Goal: Share content: Share content

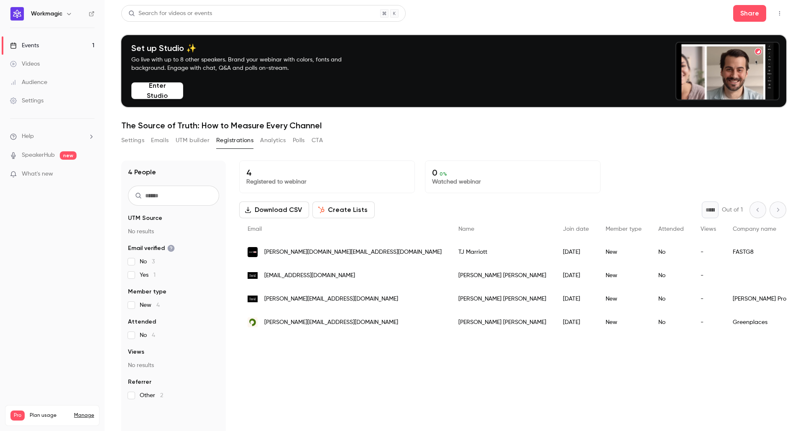
scroll to position [42, 0]
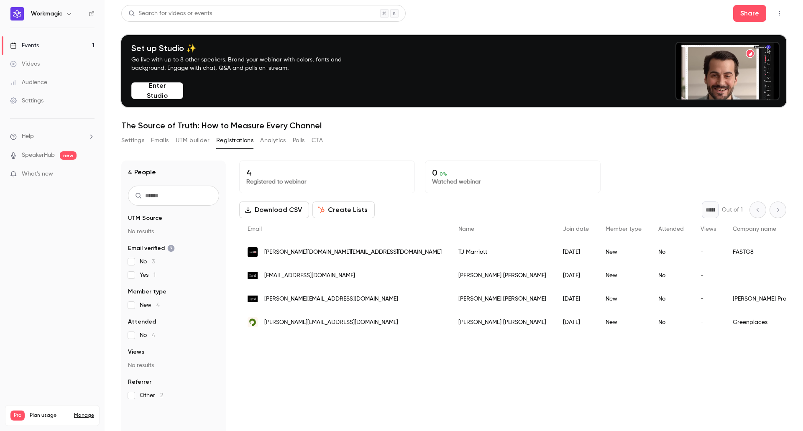
click at [54, 176] on p "What's new" at bounding box center [45, 174] width 71 height 9
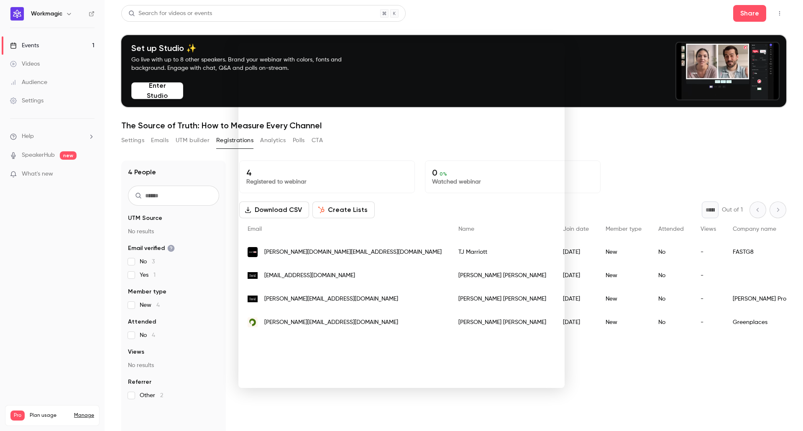
click at [600, 149] on div at bounding box center [401, 215] width 803 height 431
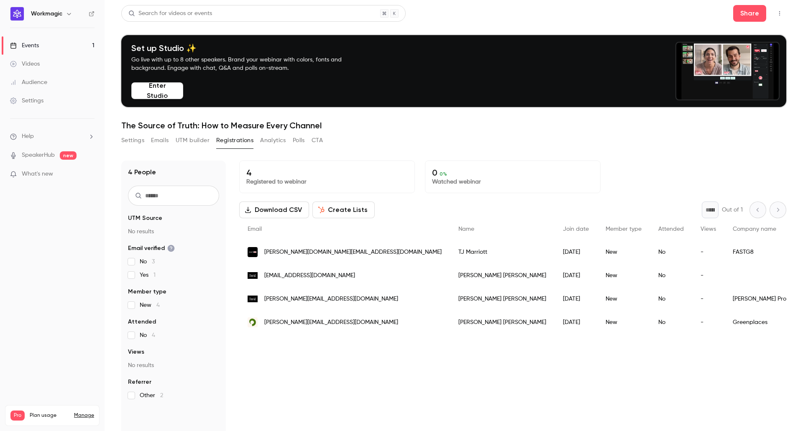
click at [189, 142] on button "UTM builder" at bounding box center [193, 140] width 34 height 13
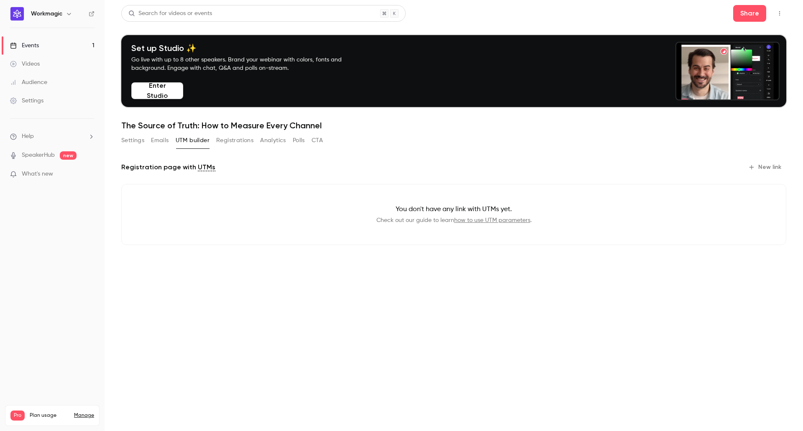
click at [164, 144] on button "Emails" at bounding box center [160, 140] width 18 height 13
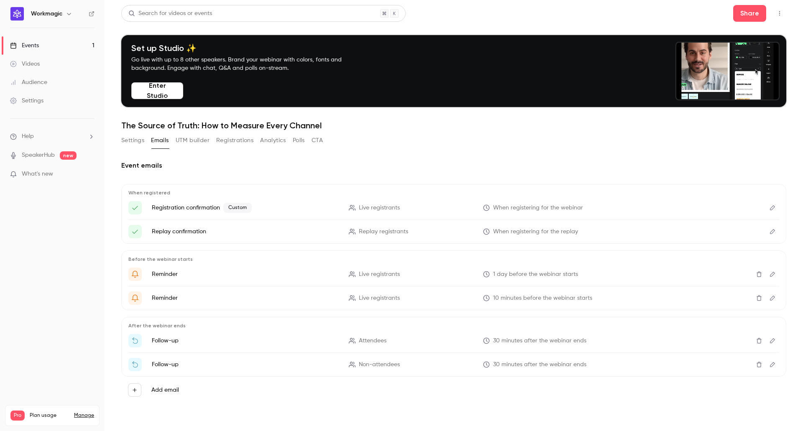
click at [130, 141] on button "Settings" at bounding box center [132, 140] width 23 height 13
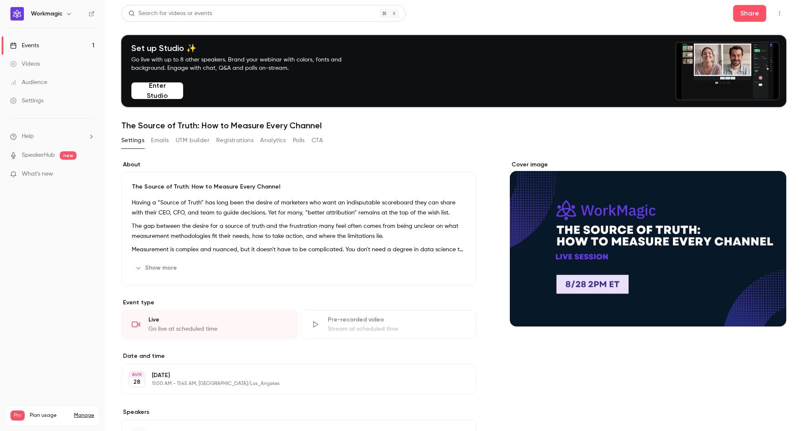
click at [152, 138] on button "Emails" at bounding box center [160, 140] width 18 height 13
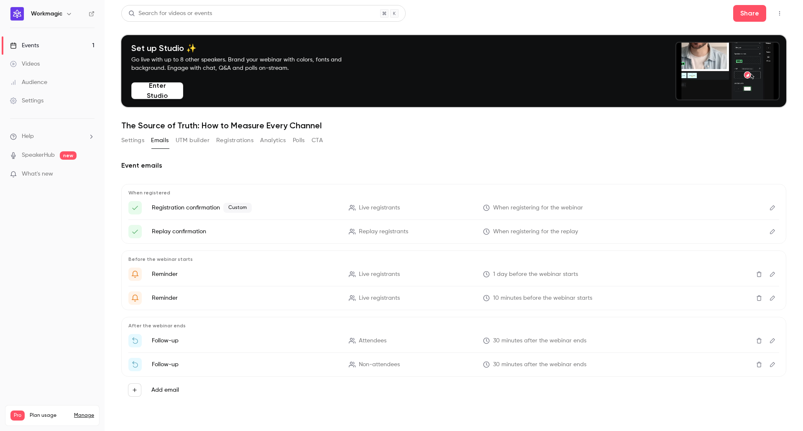
click at [137, 138] on button "Settings" at bounding box center [132, 140] width 23 height 13
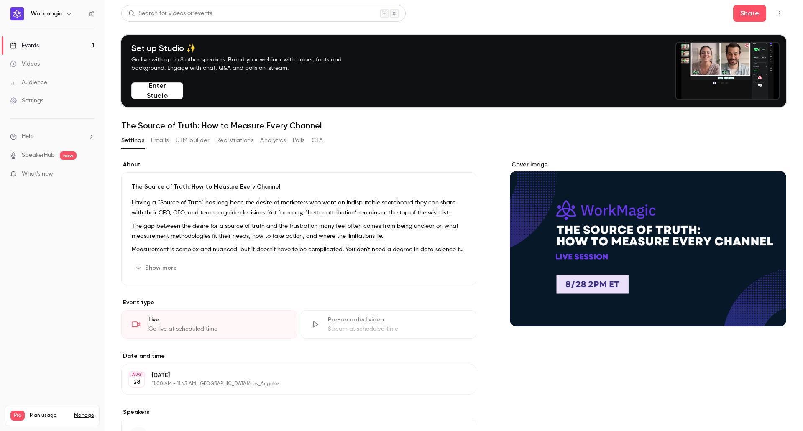
click at [193, 140] on button "UTM builder" at bounding box center [193, 140] width 34 height 13
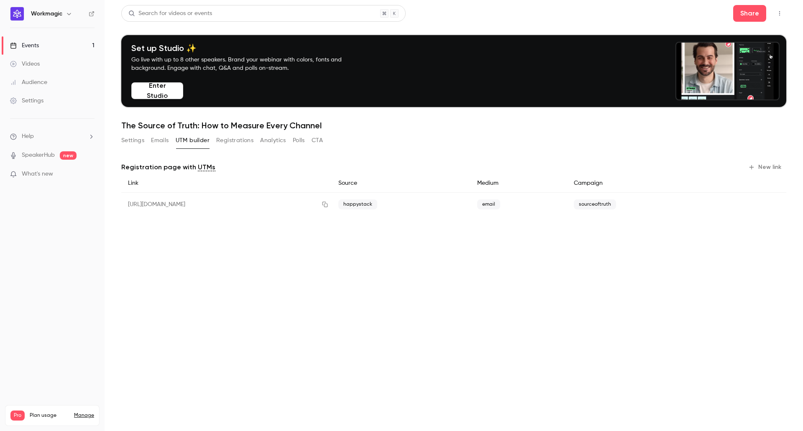
click at [231, 137] on button "Registrations" at bounding box center [234, 140] width 37 height 13
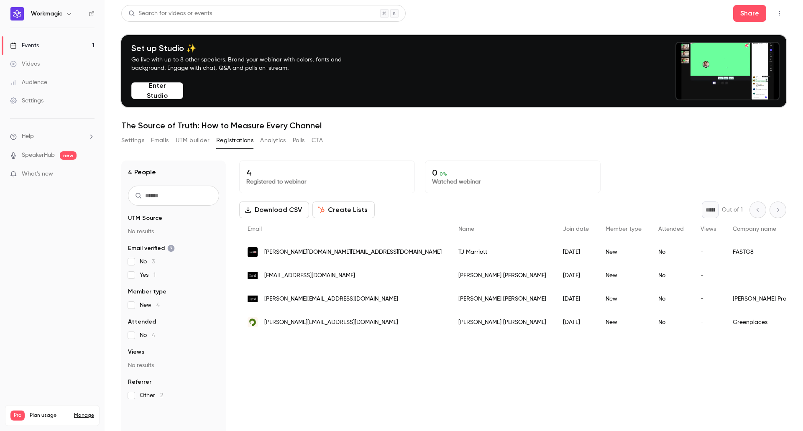
click at [300, 253] on span "[PERSON_NAME][DOMAIN_NAME][EMAIL_ADDRESS][DOMAIN_NAME]" at bounding box center [352, 252] width 177 height 9
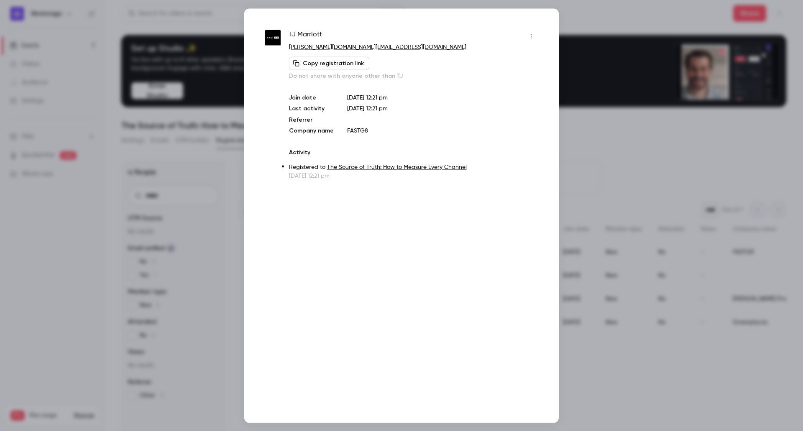
click at [531, 35] on icon "button" at bounding box center [531, 36] width 1 height 5
click at [610, 134] on div at bounding box center [401, 215] width 803 height 431
click at [608, 163] on div at bounding box center [401, 215] width 803 height 431
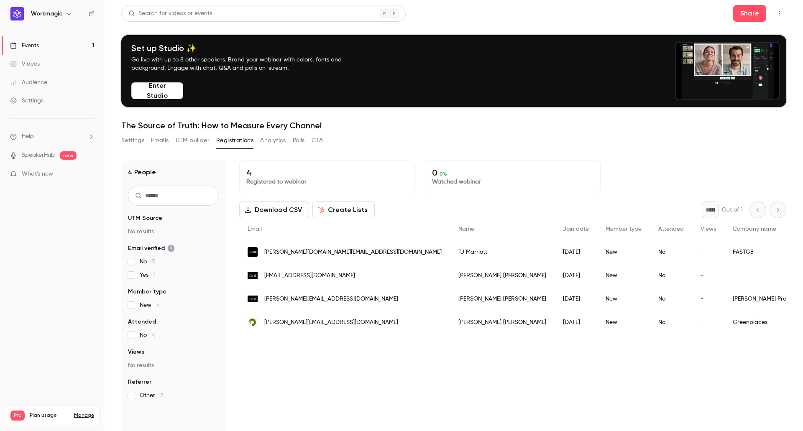
click at [608, 163] on div "4 Registered to webinar 0 0 % Watched webinar" at bounding box center [512, 177] width 547 height 33
click at [750, 14] on button "Share" at bounding box center [749, 13] width 33 height 17
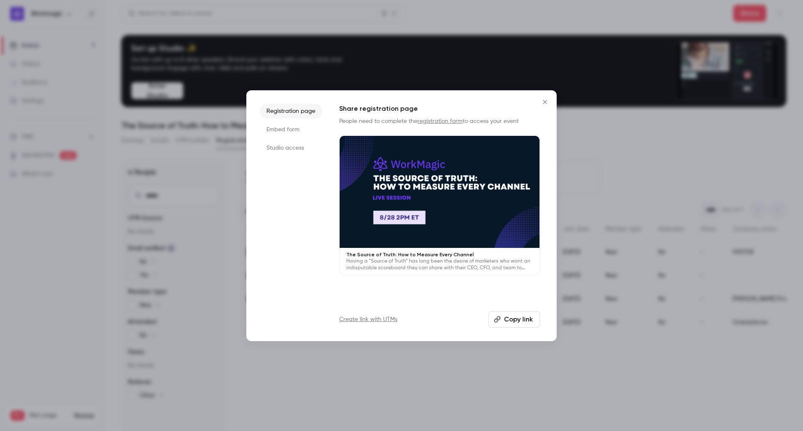
click at [514, 319] on button "Copy link" at bounding box center [513, 319] width 51 height 17
click at [548, 101] on icon "Close" at bounding box center [545, 102] width 10 height 7
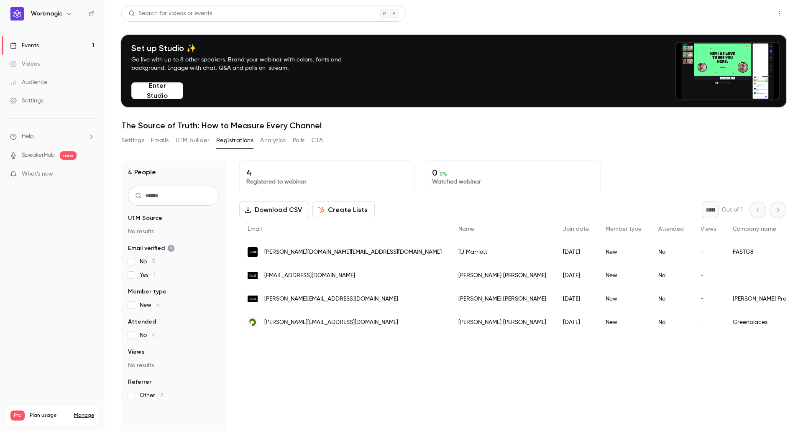
click at [750, 13] on button "Share" at bounding box center [749, 13] width 33 height 17
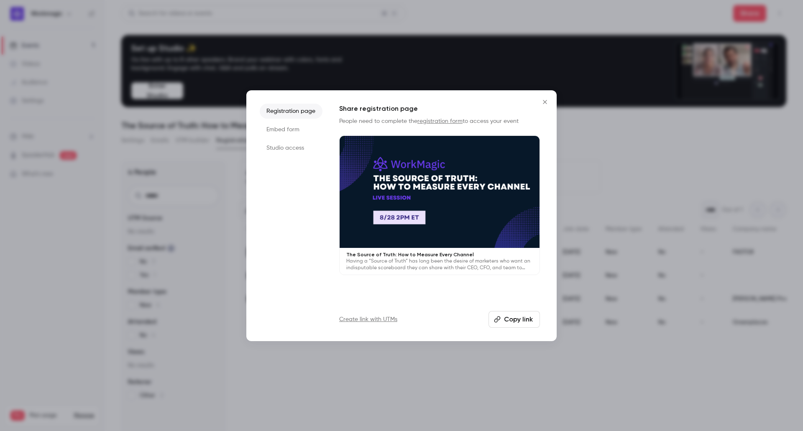
click at [527, 319] on button "Copy link" at bounding box center [513, 319] width 51 height 17
